Goal: Task Accomplishment & Management: Manage account settings

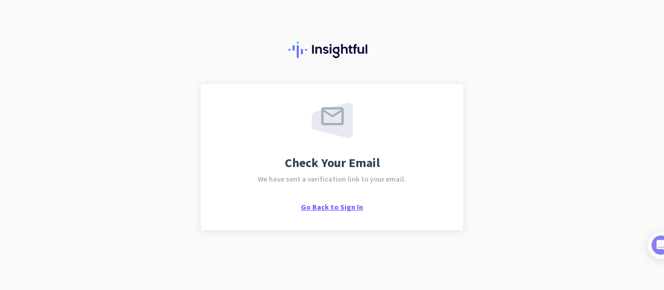
click at [331, 202] on span "Go Back to Sign In" at bounding box center [332, 206] width 62 height 9
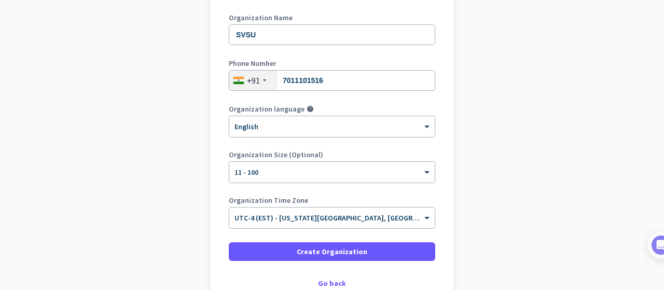
scroll to position [211, 0]
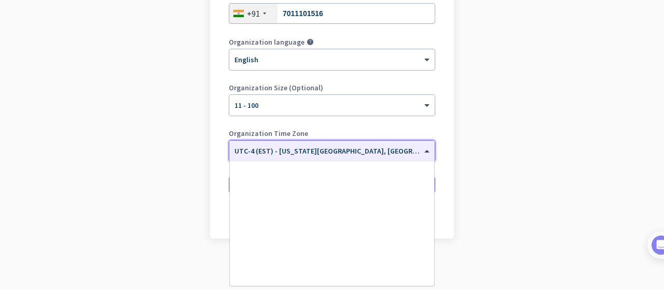
click at [421, 148] on span at bounding box center [427, 151] width 13 height 9
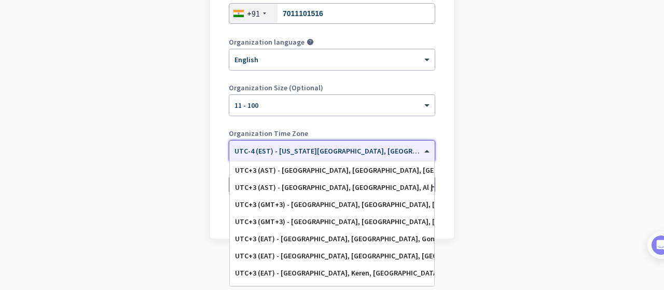
scroll to position [3286, 0]
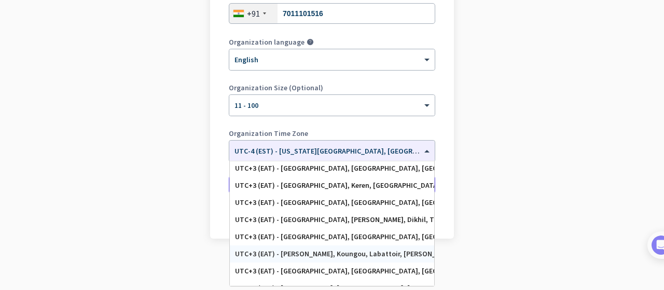
click at [112, 215] on app-onboarding-organization "Create Organization Note: You can always change this later, or support multiple…" at bounding box center [332, 81] width 664 height 418
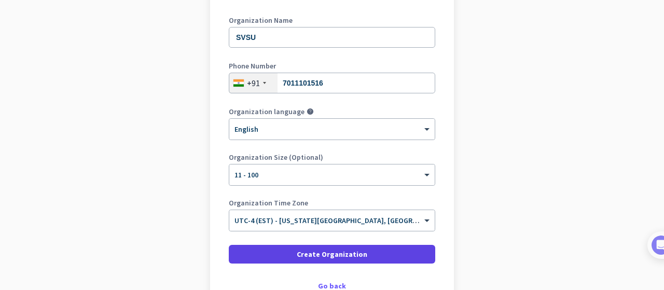
scroll to position [211, 0]
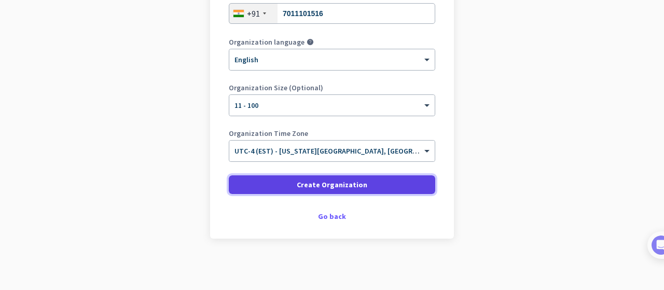
click at [338, 186] on span "Create Organization" at bounding box center [332, 184] width 70 height 10
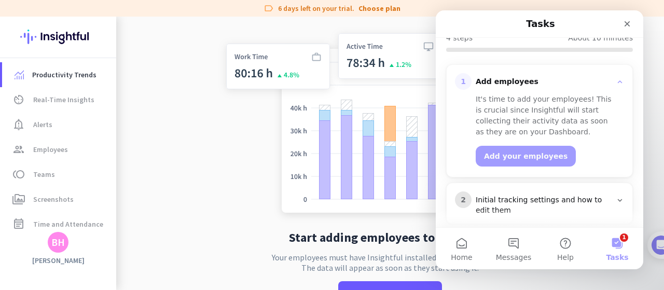
scroll to position [203, 0]
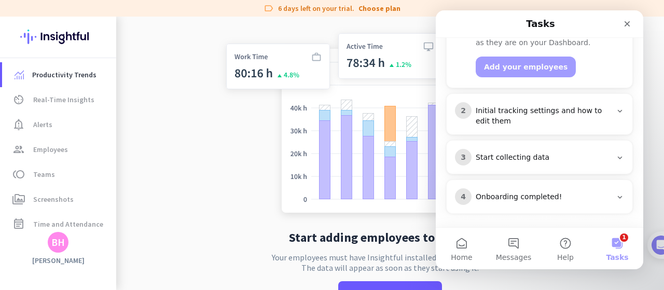
click at [232, 134] on img at bounding box center [389, 120] width 343 height 206
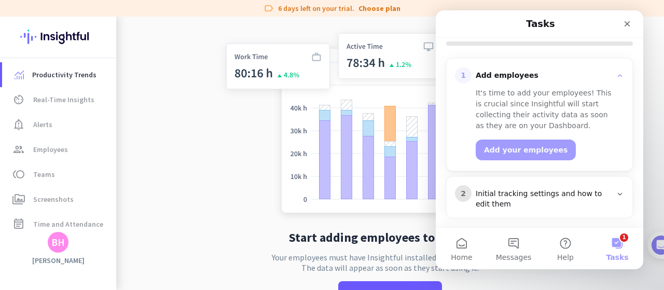
scroll to position [119, 0]
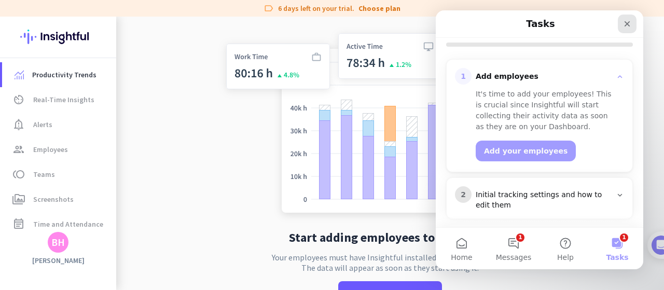
click at [629, 24] on icon "Close" at bounding box center [627, 24] width 8 height 8
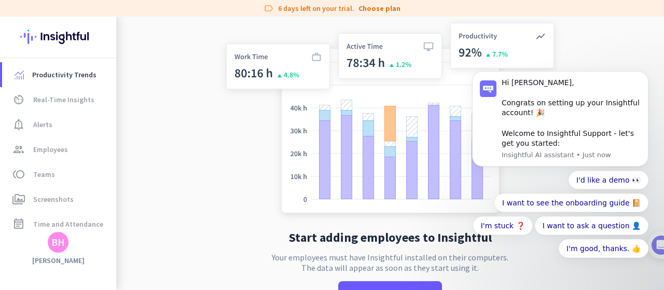
scroll to position [37, 0]
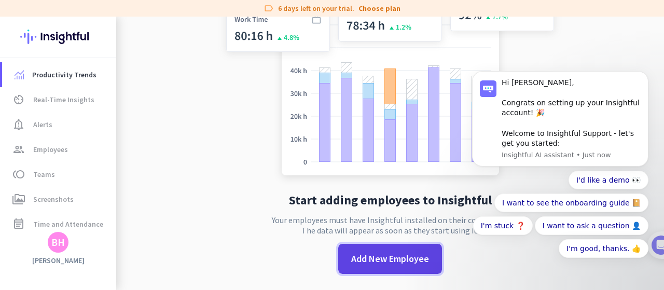
click at [387, 258] on span "Add New Employee" at bounding box center [390, 258] width 78 height 13
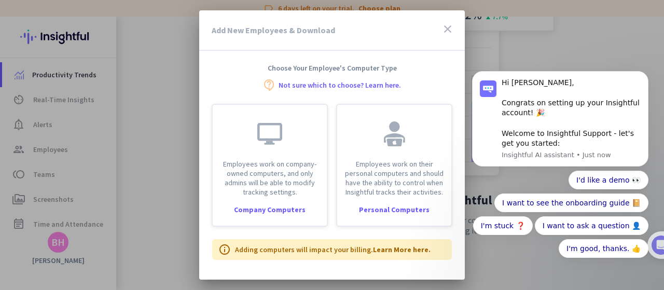
click at [448, 30] on icon "close" at bounding box center [447, 29] width 12 height 12
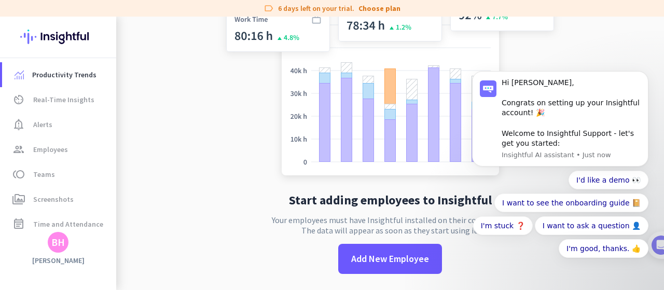
click at [146, 164] on app-no-employees "Start adding employees to Insightful Your employees must have Insightful instal…" at bounding box center [389, 134] width 547 height 311
click at [54, 102] on span "Real-Time Insights" at bounding box center [63, 99] width 61 height 12
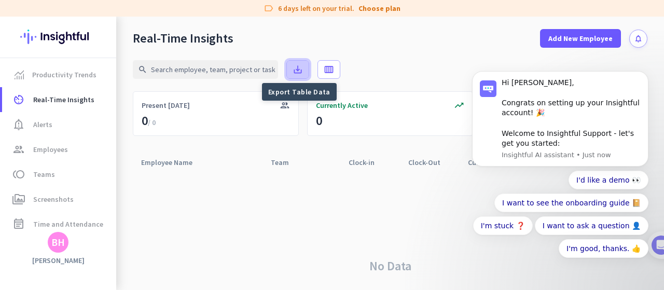
click at [299, 67] on icon "save_alt" at bounding box center [297, 69] width 10 height 10
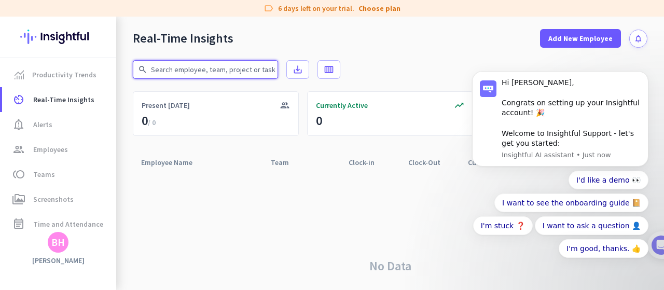
click at [256, 67] on input "text" at bounding box center [205, 69] width 145 height 19
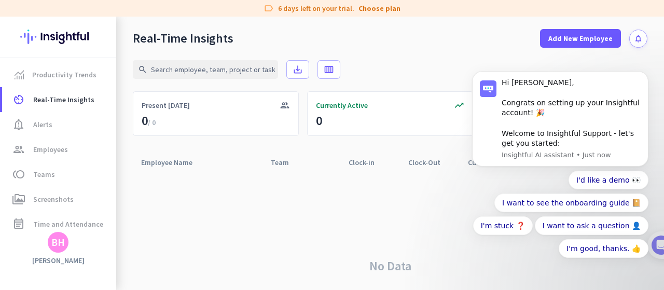
click at [248, 220] on div "No Data" at bounding box center [390, 266] width 514 height 188
click at [645, 75] on icon "Dismiss notification" at bounding box center [645, 74] width 4 height 4
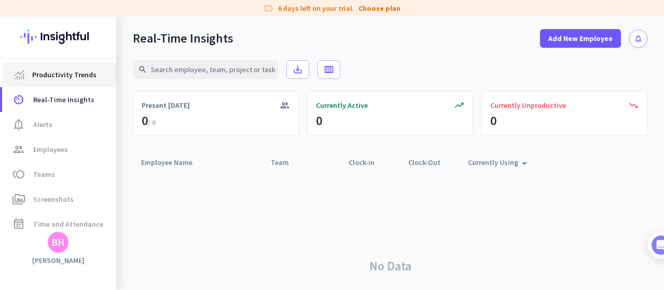
click at [52, 75] on span "Productivity Trends" at bounding box center [64, 74] width 64 height 12
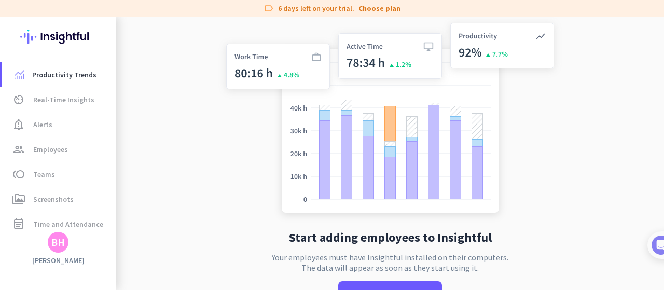
click at [32, 37] on img at bounding box center [58, 37] width 76 height 40
click at [59, 35] on img at bounding box center [58, 37] width 76 height 40
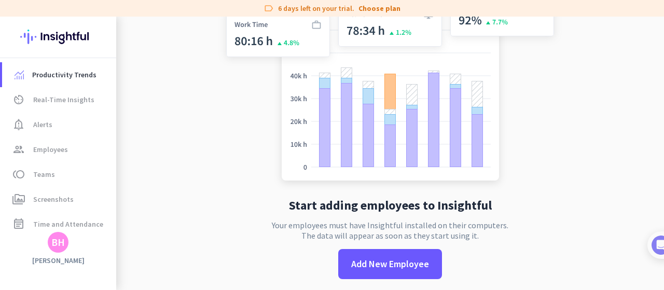
scroll to position [32, 0]
click at [59, 194] on span "Screenshots" at bounding box center [53, 199] width 40 height 12
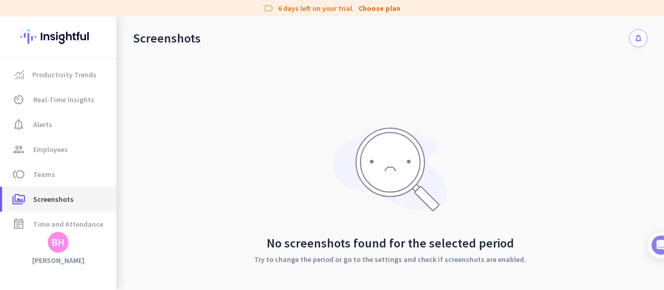
scroll to position [50, 0]
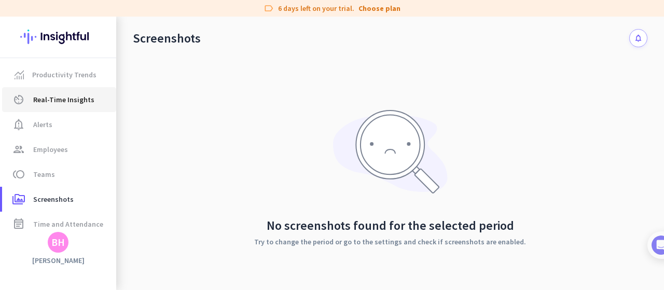
click at [69, 102] on span "Real-Time Insights" at bounding box center [63, 99] width 61 height 12
